Goal: Information Seeking & Learning: Learn about a topic

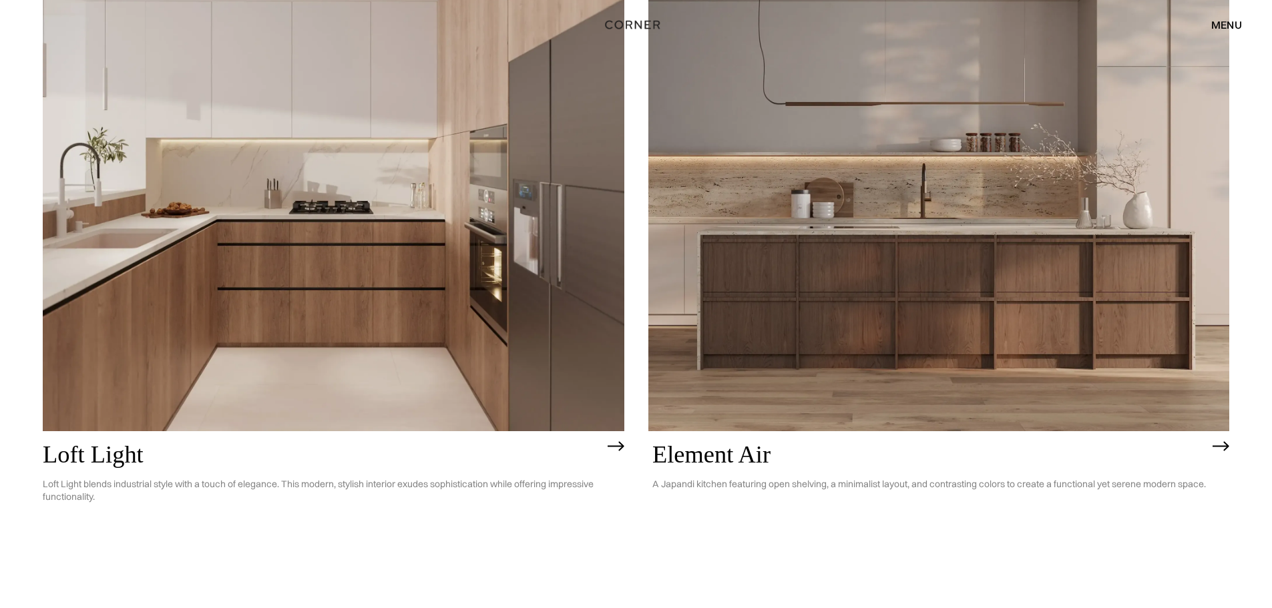
scroll to position [267, 0]
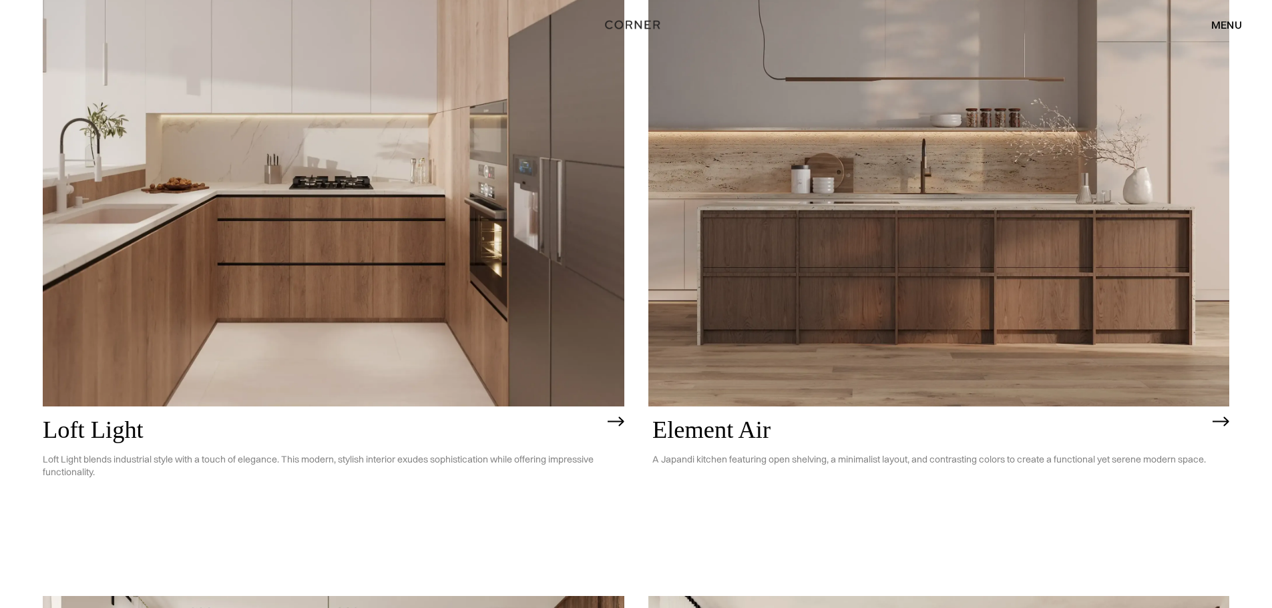
click at [960, 228] on img at bounding box center [939, 173] width 582 height 465
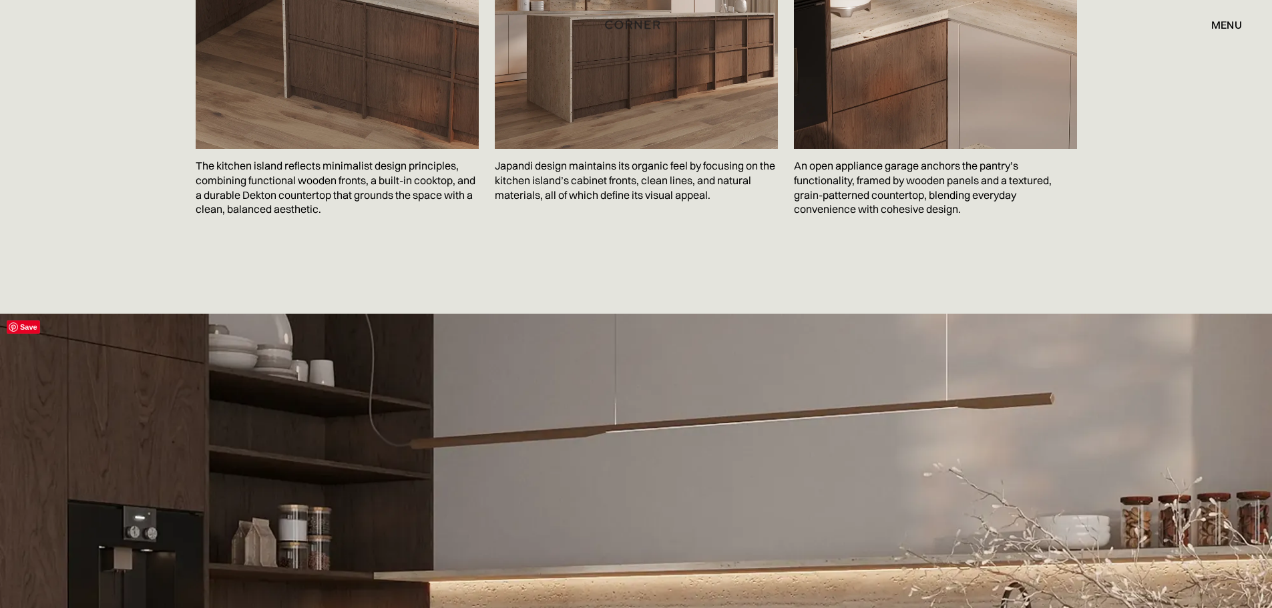
scroll to position [2604, 0]
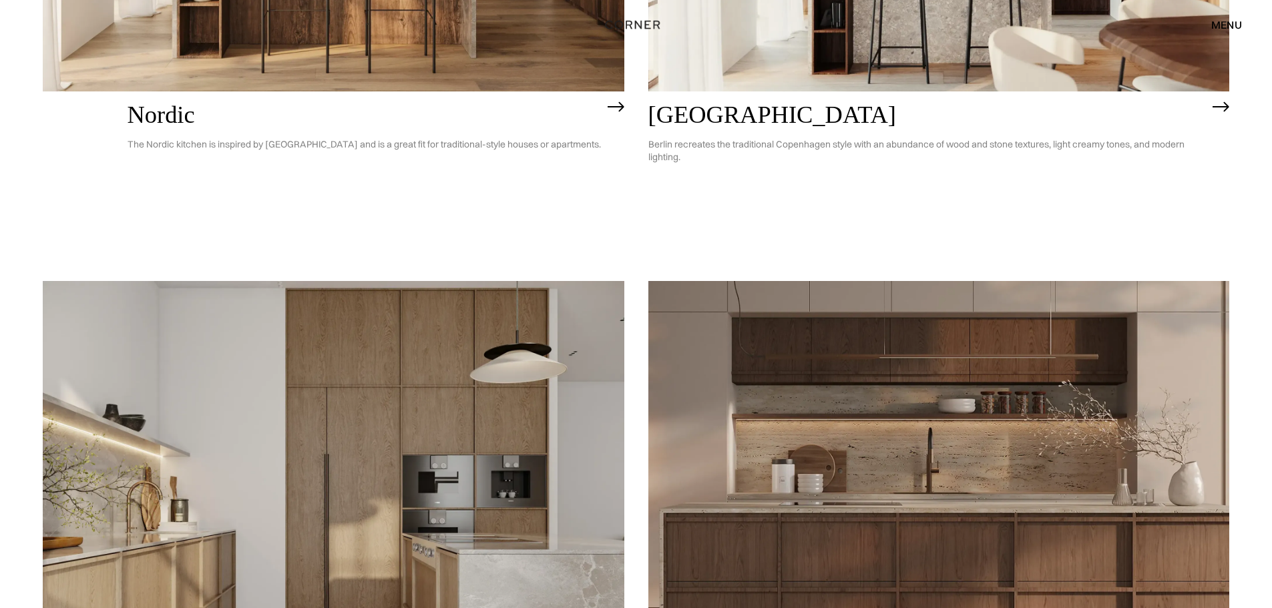
scroll to position [1469, 0]
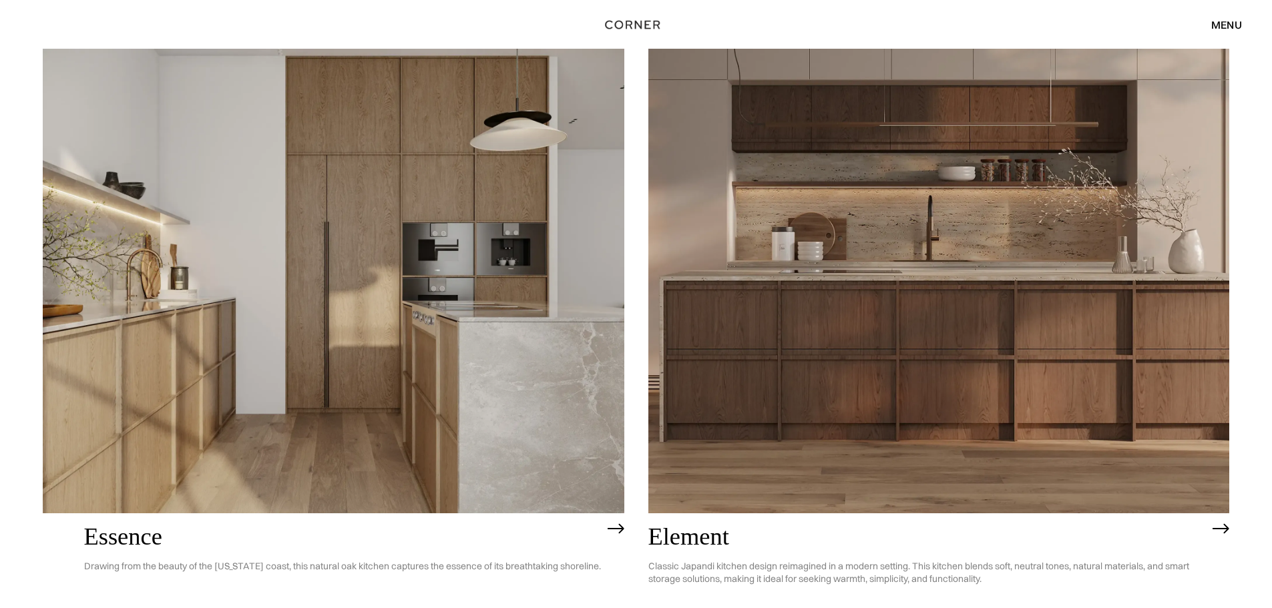
drag, startPoint x: 830, startPoint y: 337, endPoint x: 785, endPoint y: 337, distance: 45.4
click at [830, 337] on img at bounding box center [939, 281] width 582 height 465
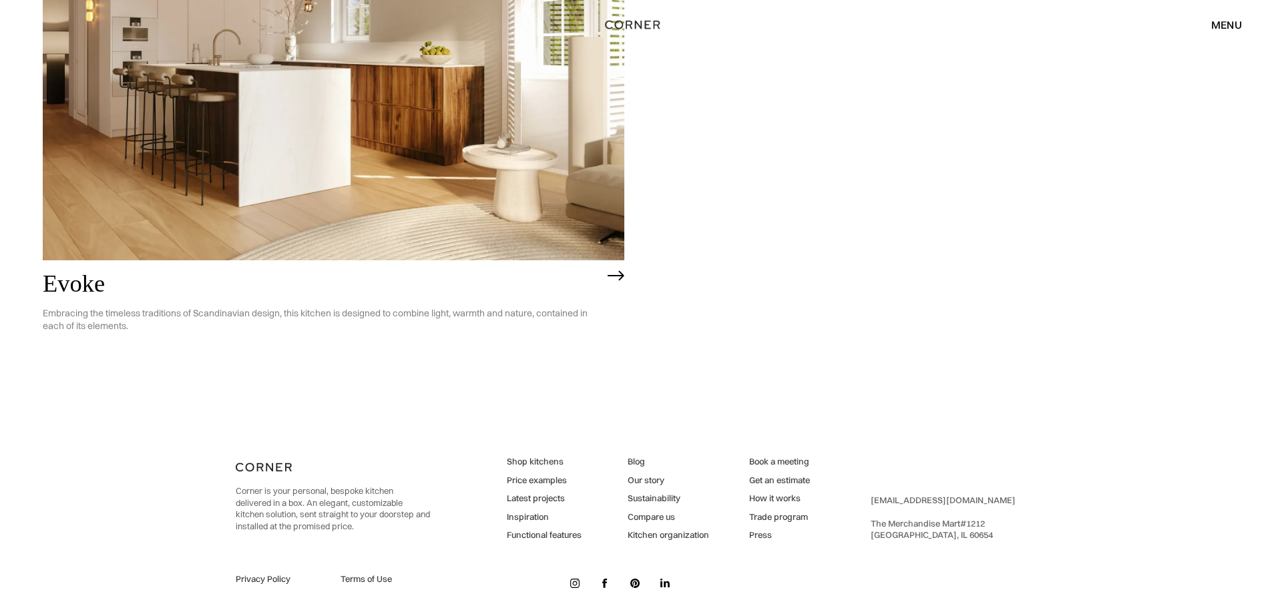
scroll to position [4330, 0]
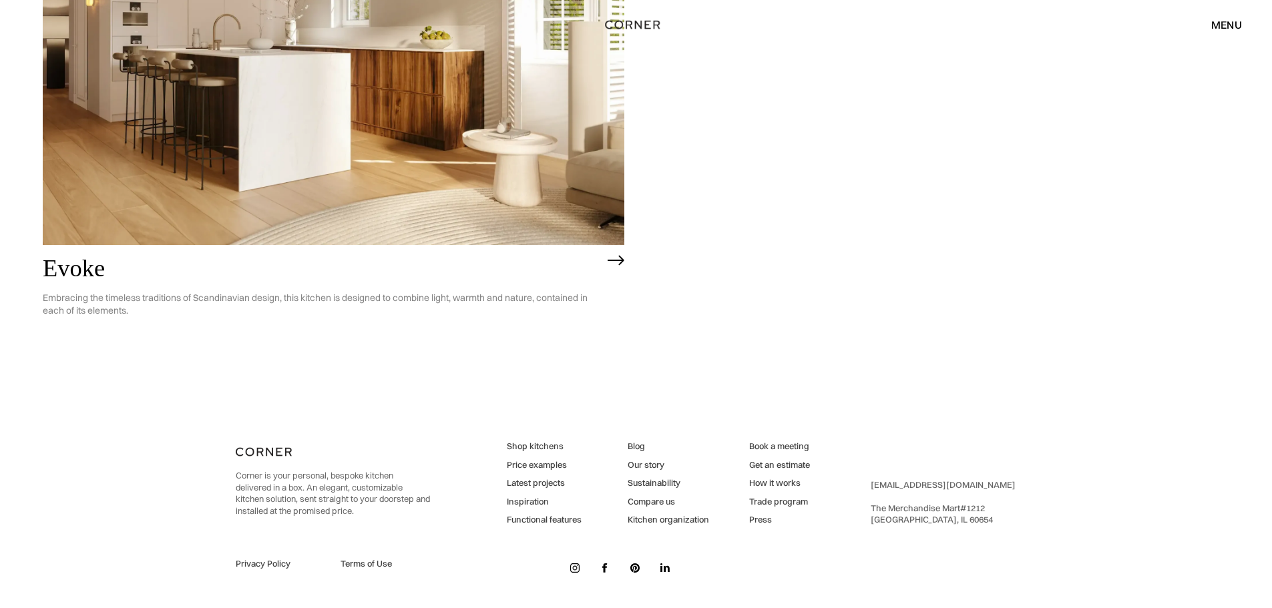
click at [397, 164] on img at bounding box center [334, 12] width 582 height 465
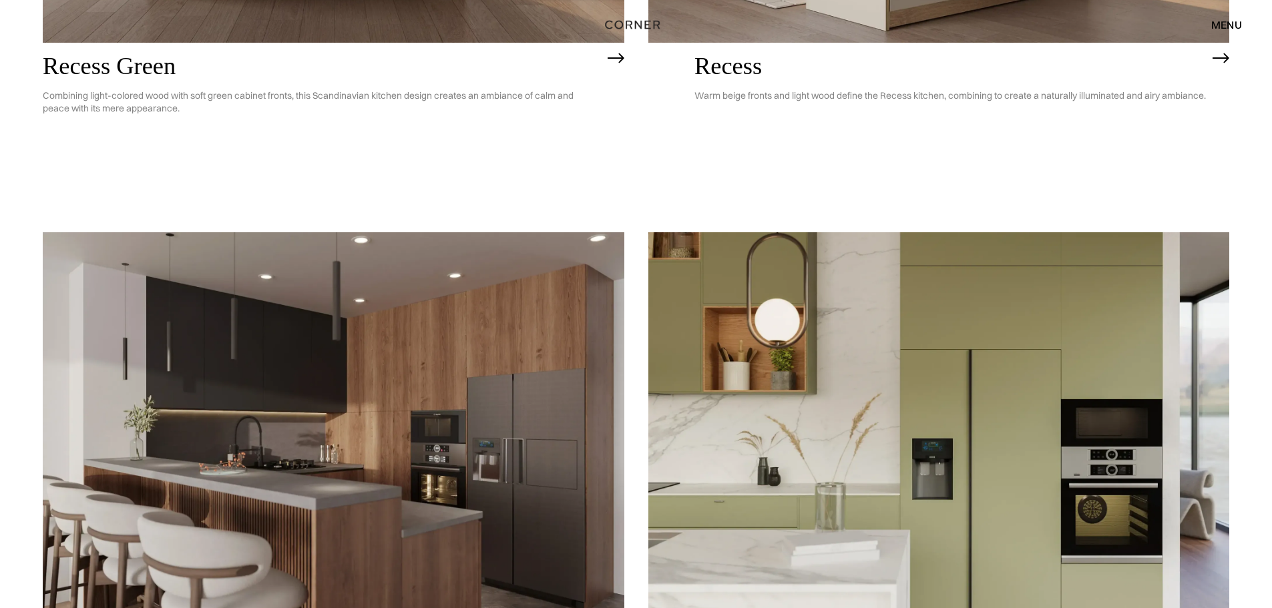
scroll to position [2861, 0]
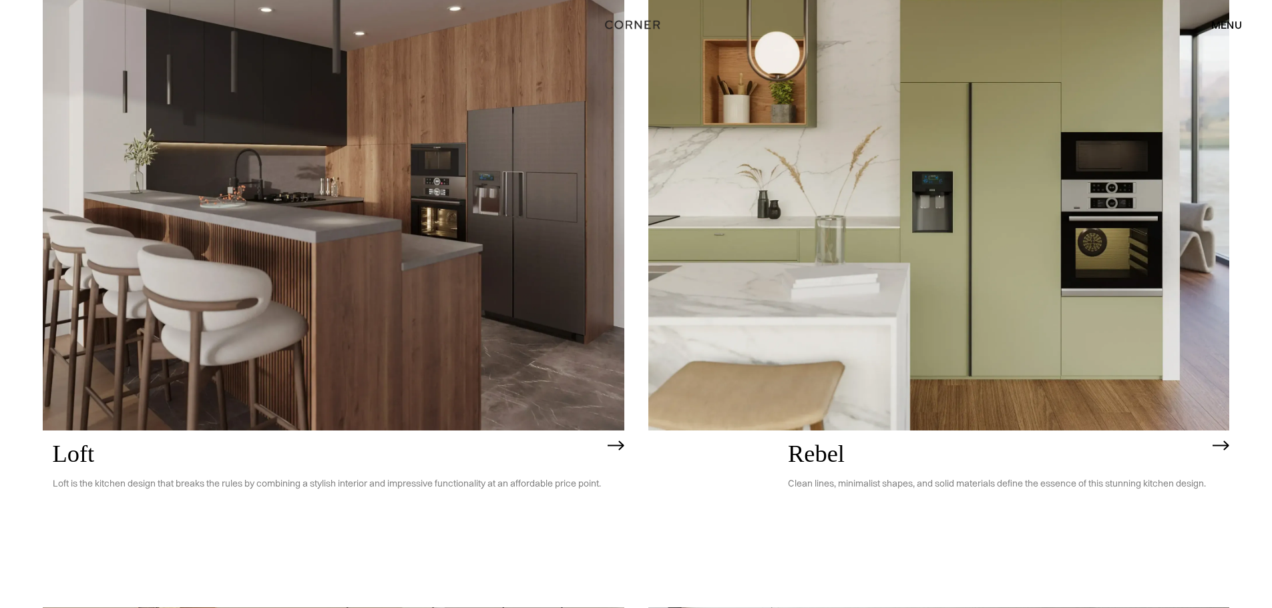
click at [958, 277] on img at bounding box center [939, 197] width 582 height 465
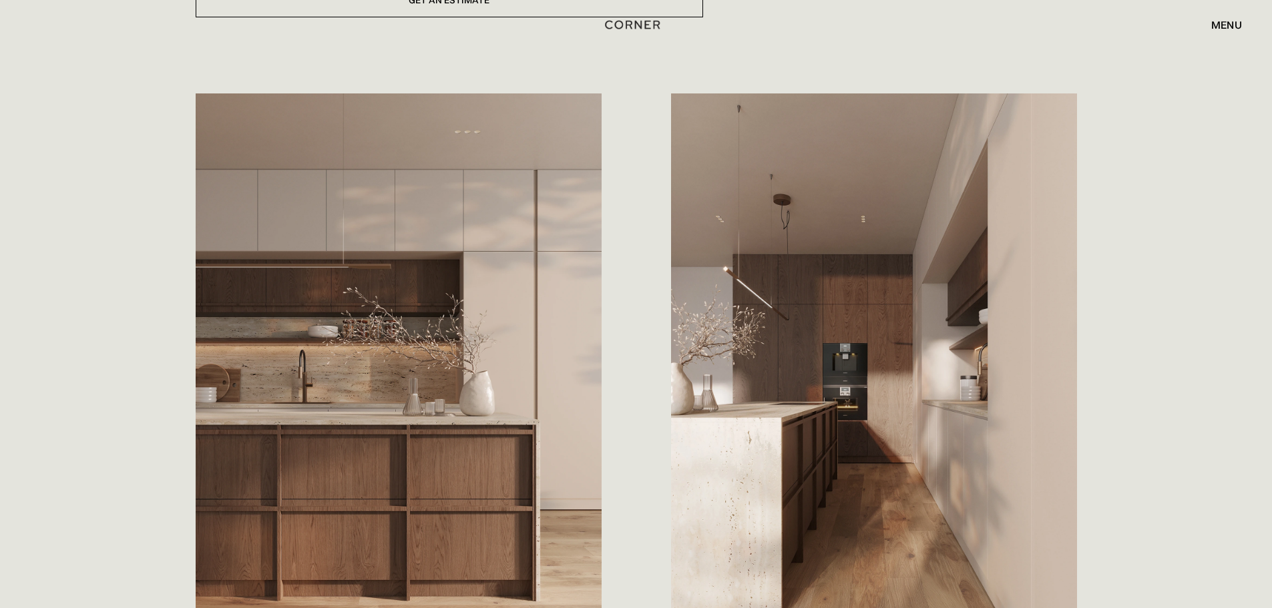
scroll to position [467, 0]
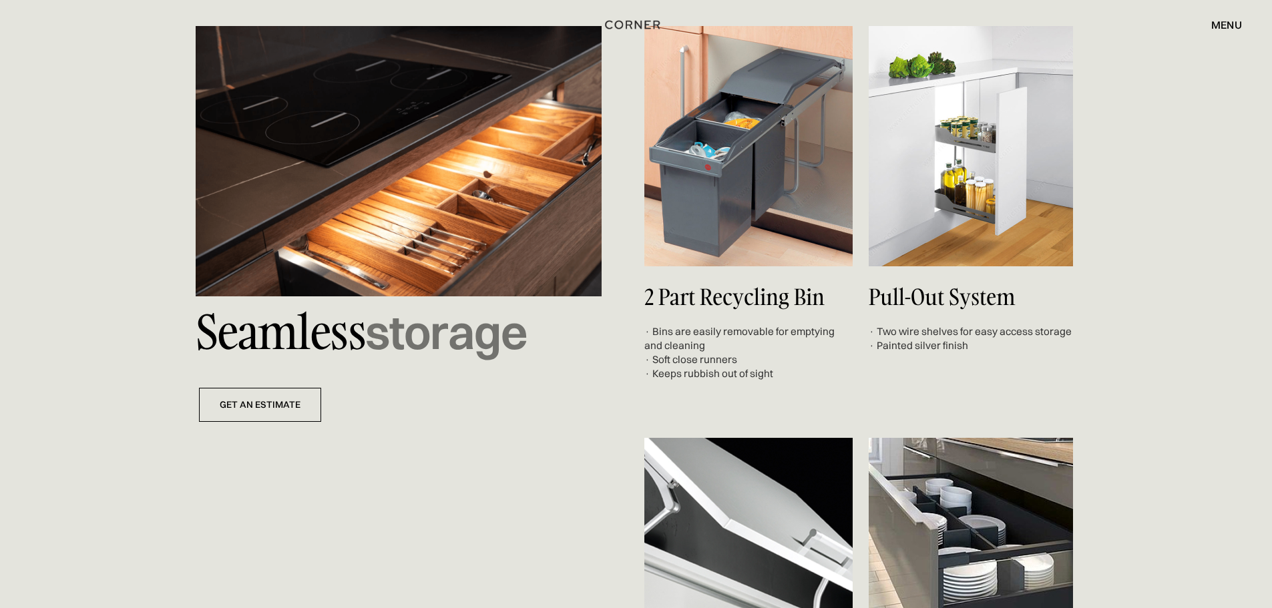
scroll to position [4274, 0]
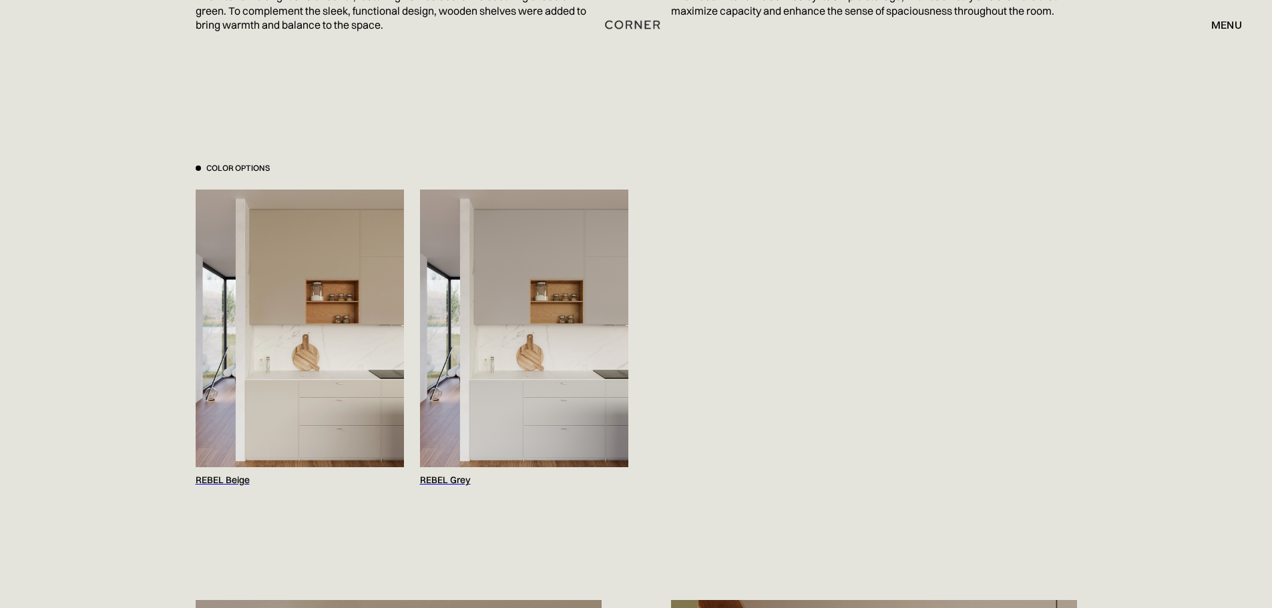
scroll to position [801, 0]
